Goal: Transaction & Acquisition: Purchase product/service

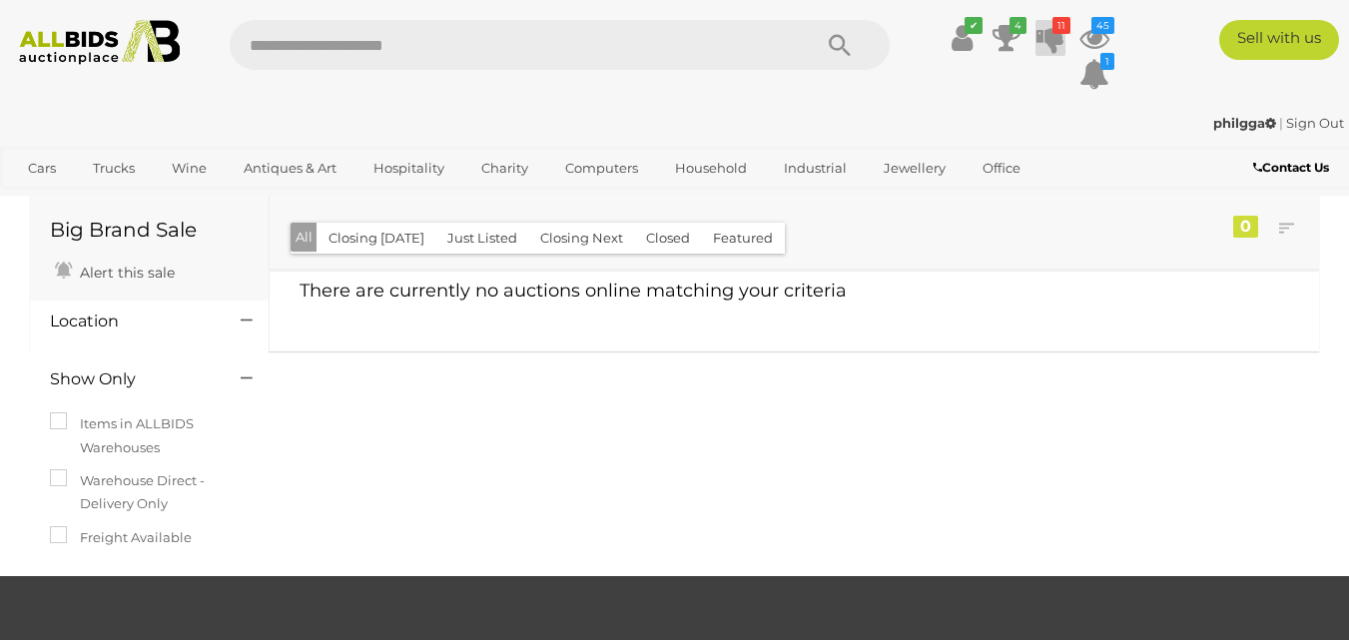
click at [1054, 34] on icon at bounding box center [1050, 38] width 28 height 36
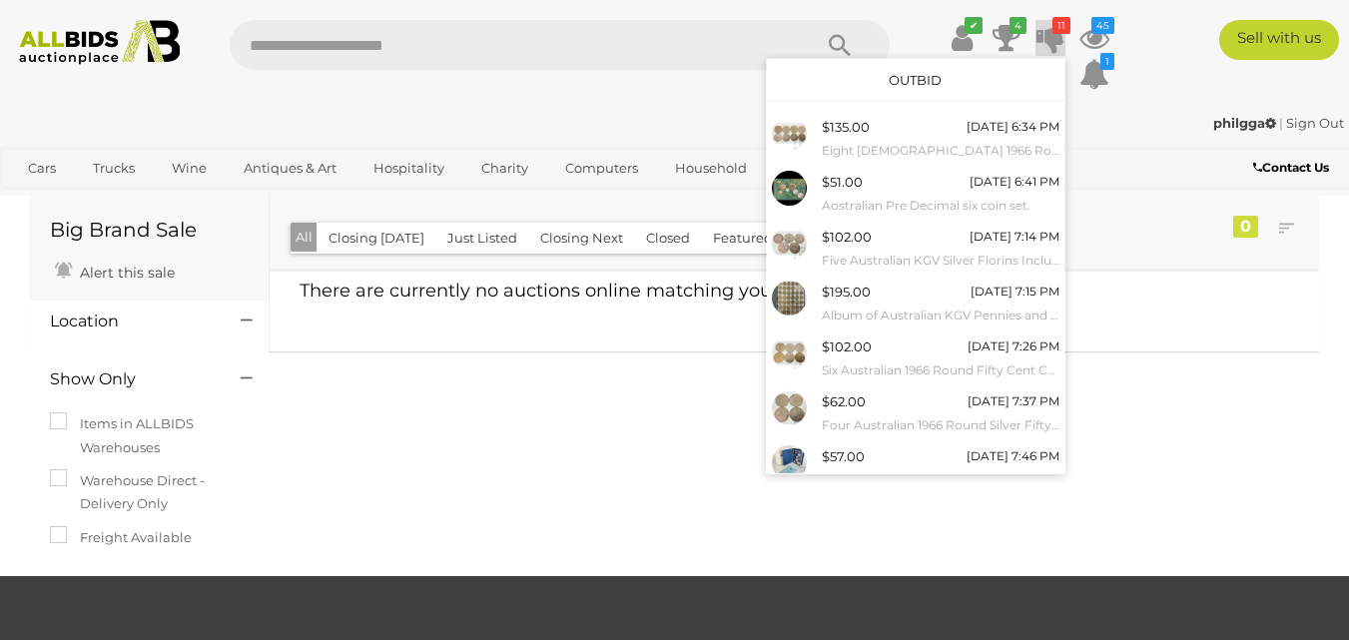
click at [888, 77] on link "Outbid" at bounding box center [914, 80] width 53 height 16
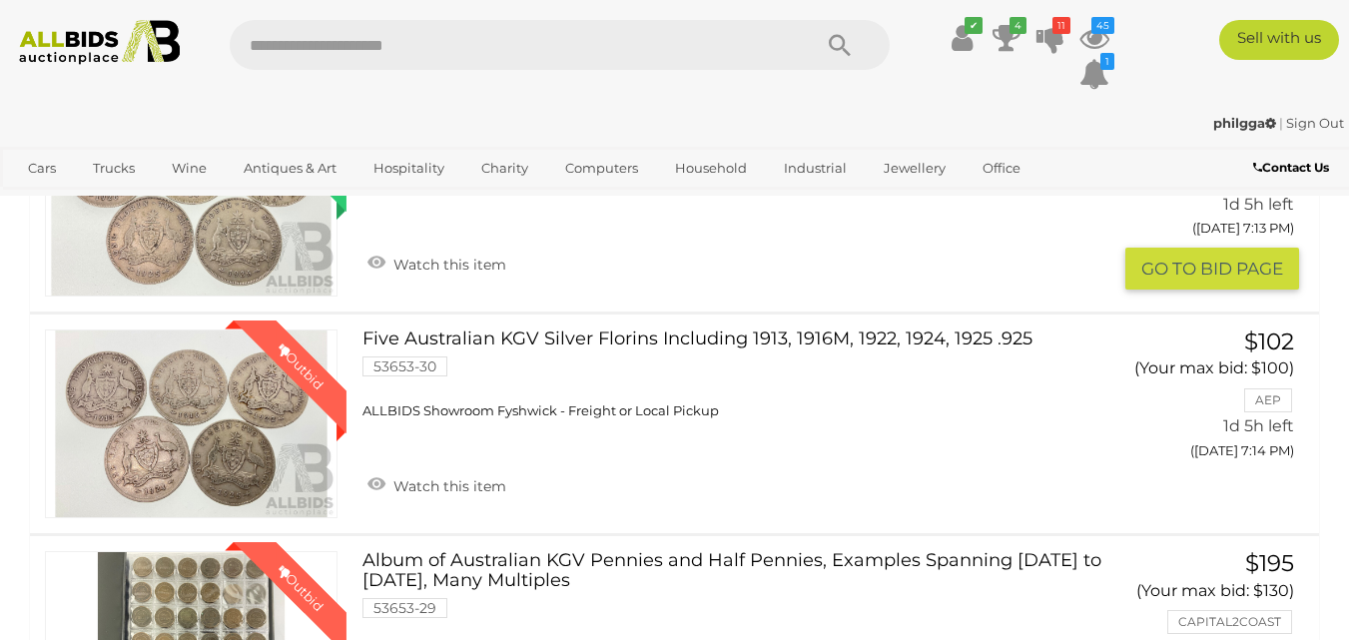
scroll to position [998, 0]
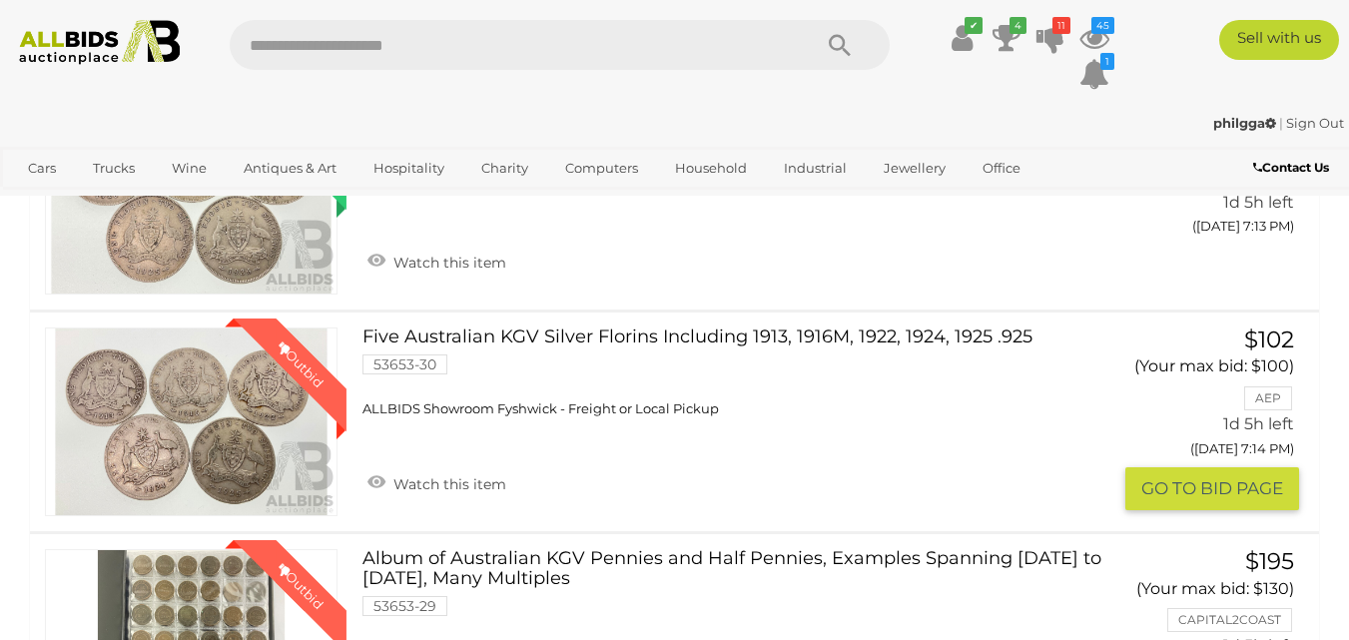
click at [1212, 485] on button "GO TO BID PAGE" at bounding box center [1212, 488] width 174 height 43
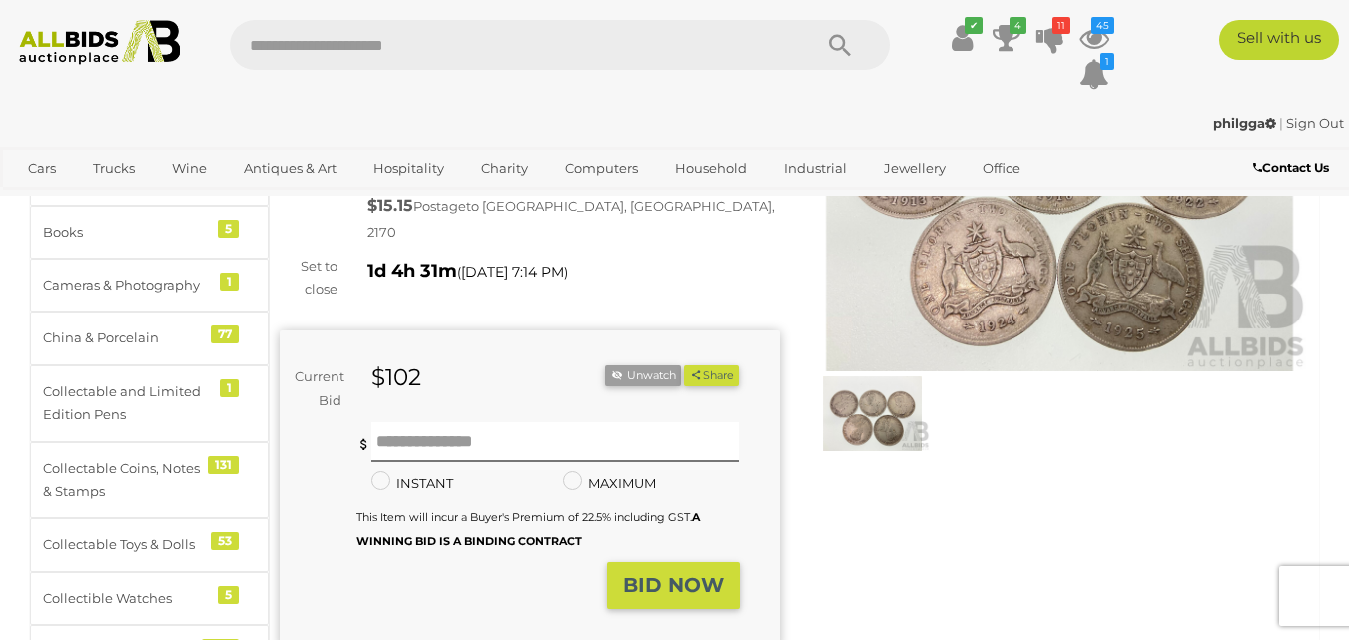
scroll to position [299, 0]
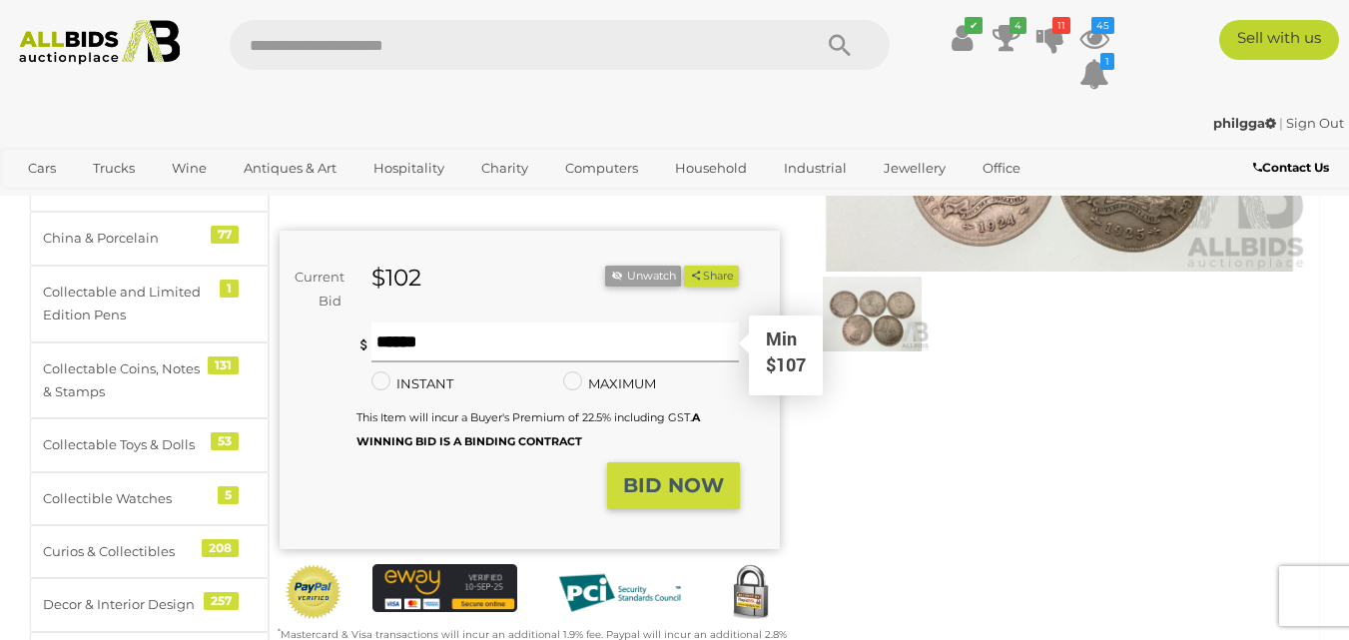
click at [406, 333] on input "text" at bounding box center [555, 342] width 368 height 40
type input "***"
click at [664, 477] on strong "BID NOW" at bounding box center [673, 485] width 101 height 24
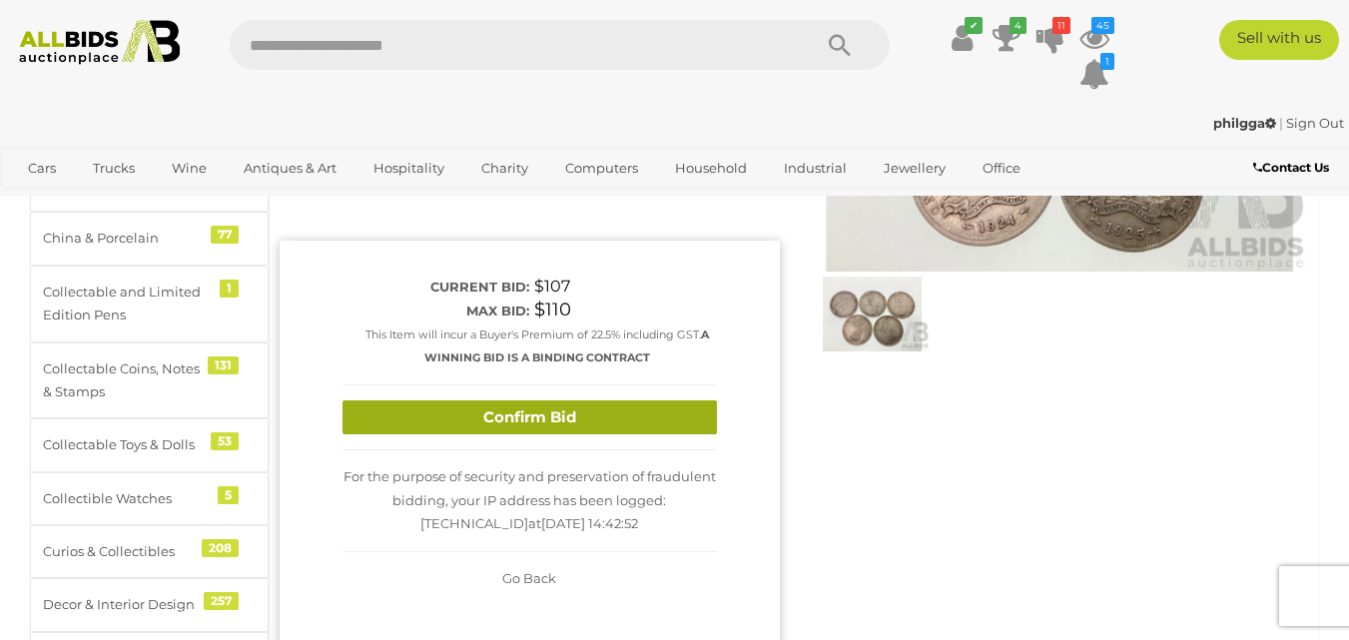
click at [492, 400] on button "Confirm Bid" at bounding box center [529, 417] width 374 height 35
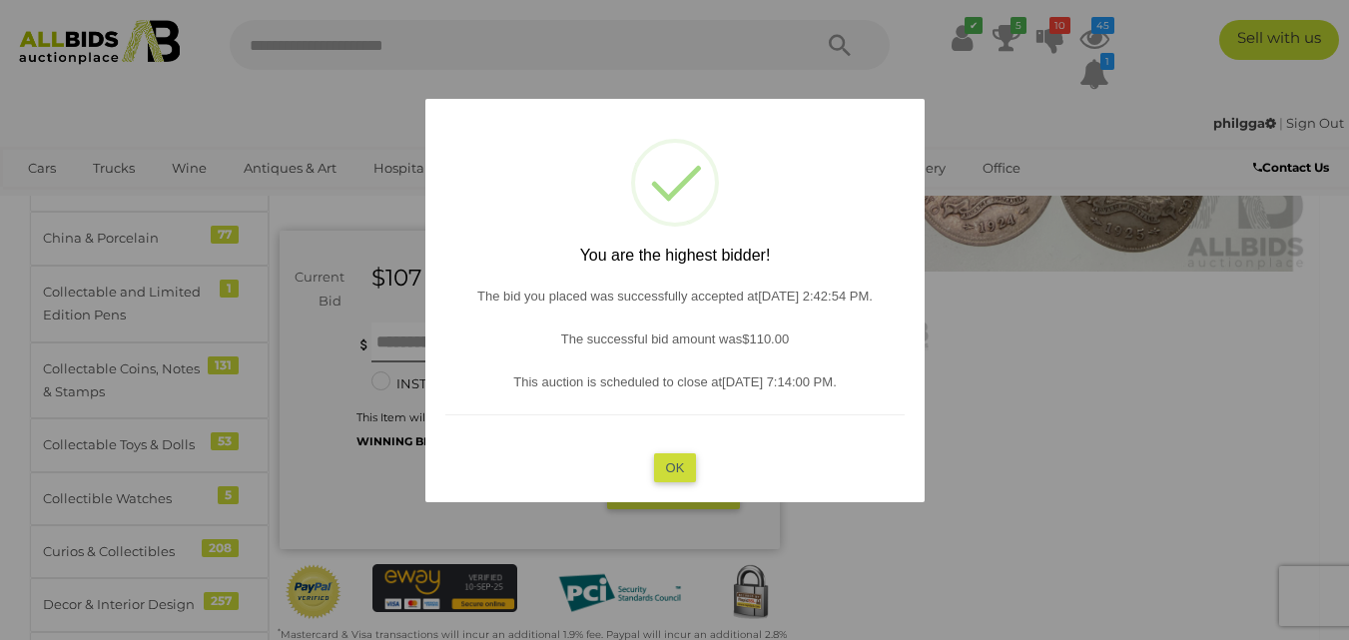
click at [661, 468] on button "OK" at bounding box center [674, 466] width 43 height 29
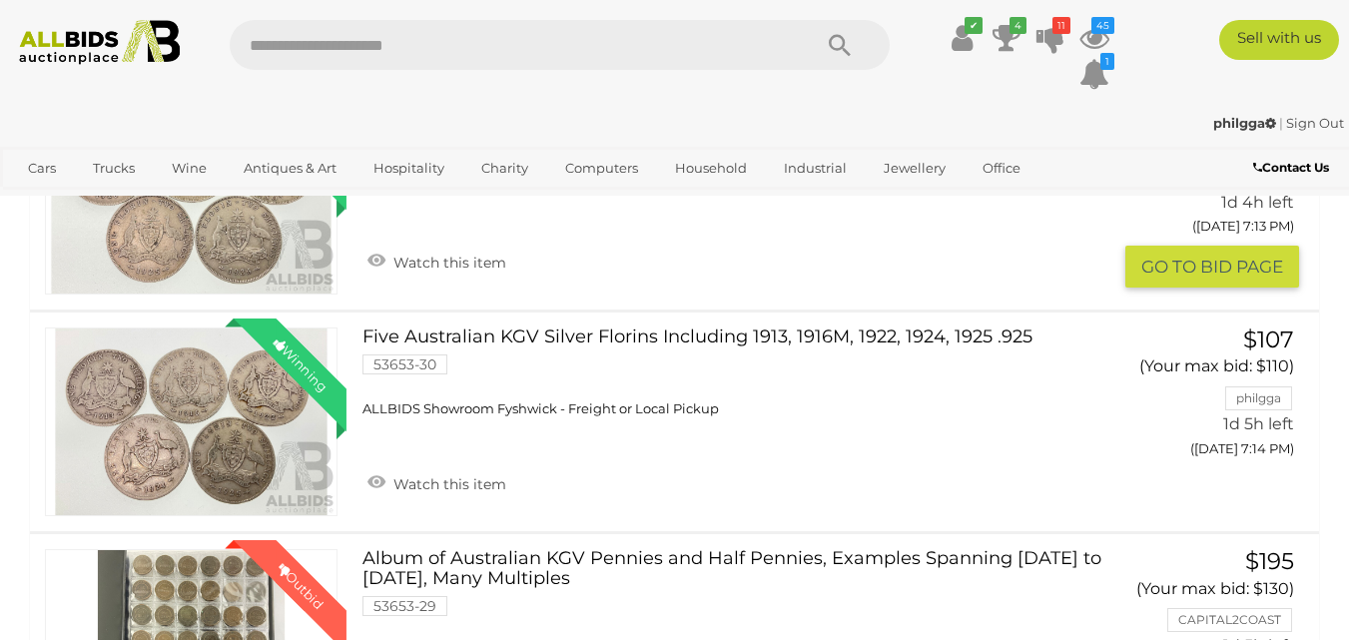
scroll to position [599, 0]
